Goal: Understand process/instructions

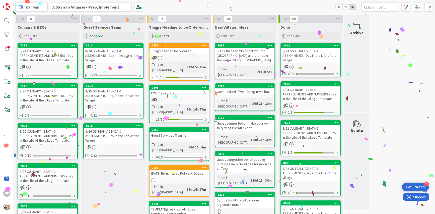
click at [51, 50] on div "8/24 CULINARY - SEATING ARRANGEMENTS AND NUMBERS - Day in the Life of the Villa…" at bounding box center [47, 56] width 59 height 16
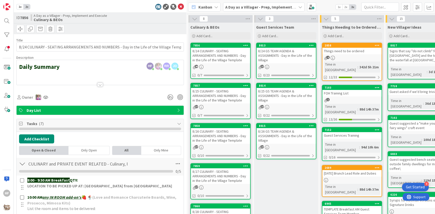
click at [67, 76] on div at bounding box center [100, 78] width 167 height 13
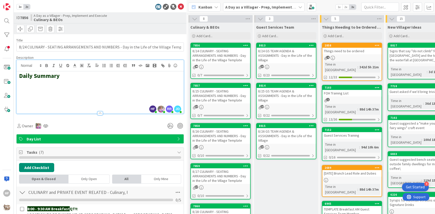
click at [53, 85] on h2 at bounding box center [100, 83] width 162 height 7
click at [148, 66] on icon "button" at bounding box center [147, 65] width 5 height 5
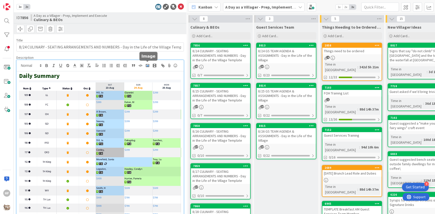
click at [148, 65] on polyline "button" at bounding box center [148, 65] width 2 height 1
click at [149, 67] on icon "button" at bounding box center [147, 65] width 5 height 5
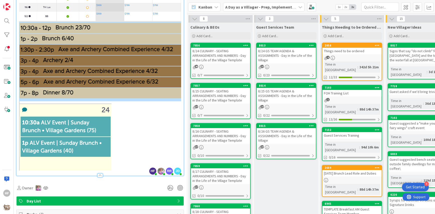
scroll to position [201, 0]
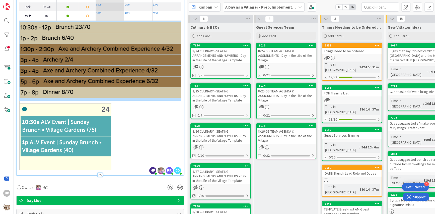
click at [127, 103] on p at bounding box center [100, 135] width 162 height 69
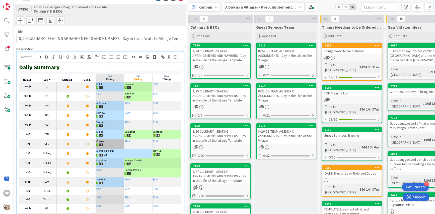
scroll to position [0, 0]
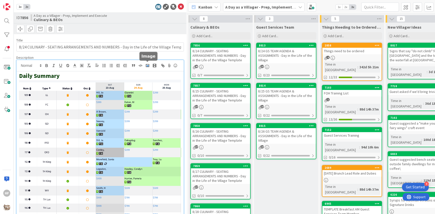
click at [149, 64] on rect "button" at bounding box center [147, 65] width 3 height 3
click at [174, 22] on div "ID 7856 A Day as a Villager - Prep, Implement and Execute Culinary & BEOs" at bounding box center [100, 23] width 173 height 22
click at [180, 8] on icon at bounding box center [181, 7] width 6 height 6
